Goal: Task Accomplishment & Management: Manage account settings

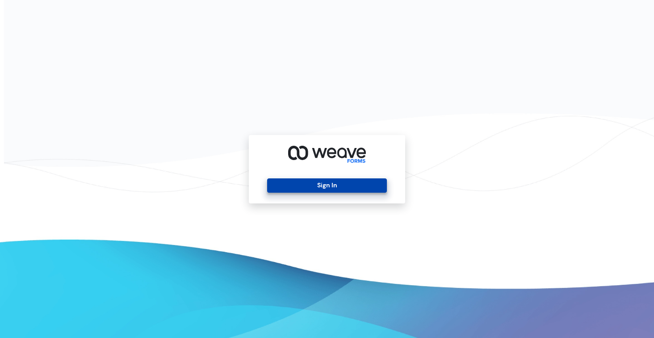
click at [320, 182] on button "Sign In" at bounding box center [326, 185] width 119 height 14
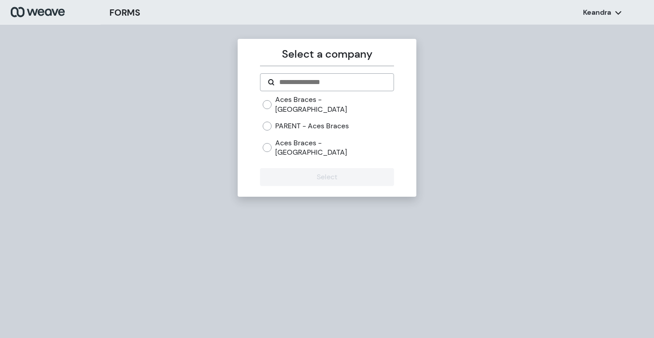
click at [277, 121] on label "PARENT - Aces Braces" at bounding box center [312, 126] width 74 height 10
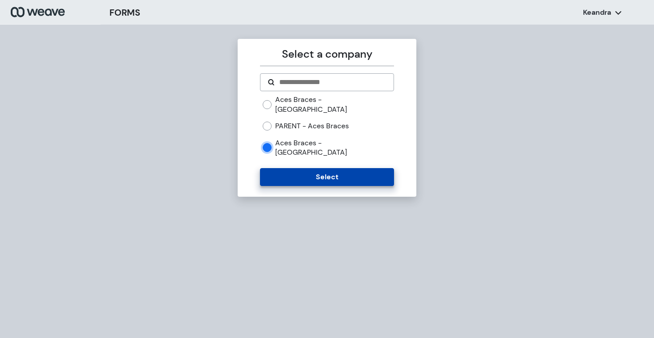
click at [284, 168] on button "Select" at bounding box center [327, 177] width 134 height 18
